Goal: Transaction & Acquisition: Purchase product/service

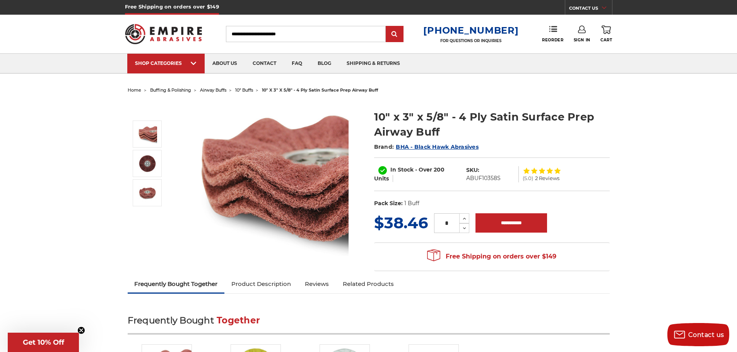
click at [214, 90] on span "airway buffs" at bounding box center [213, 89] width 26 height 5
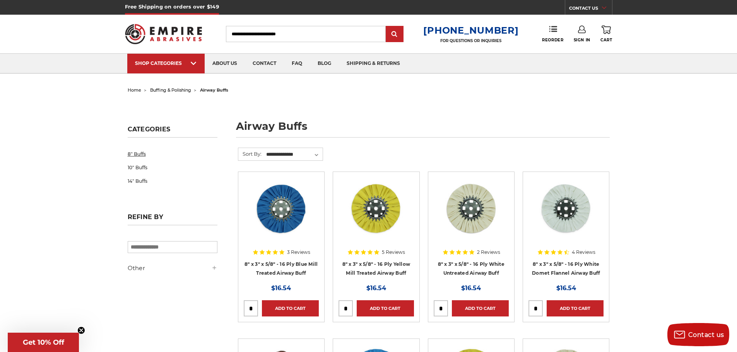
click at [138, 156] on link "8" Buffs" at bounding box center [173, 154] width 90 height 14
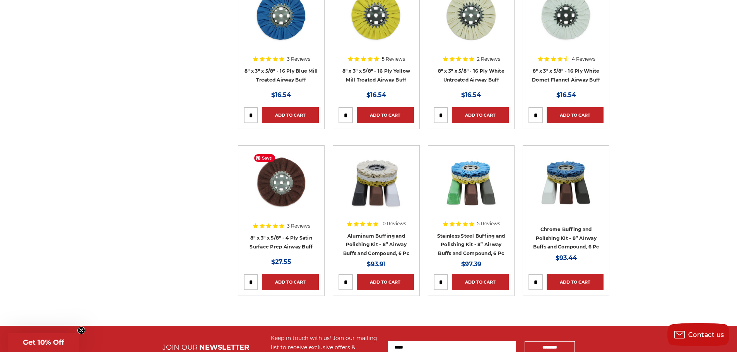
click at [297, 196] on img at bounding box center [281, 182] width 62 height 62
